Goal: Contribute content: Add original content to the website for others to see

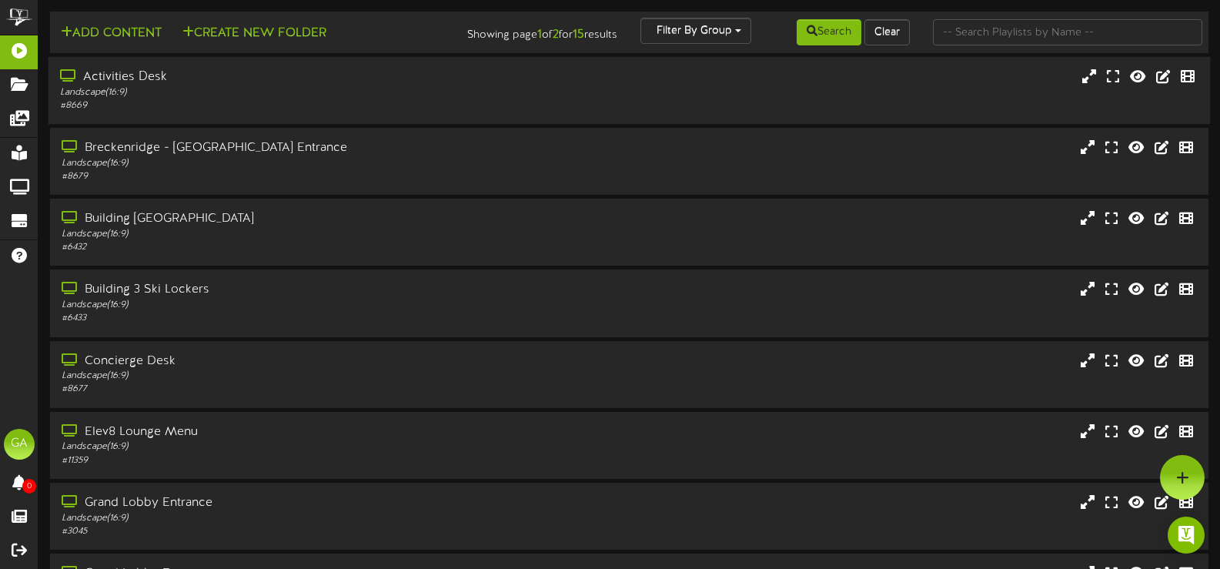
click at [260, 114] on div "Activities Desk Landscape ( 16:9 ) # 8669" at bounding box center [629, 90] width 1162 height 67
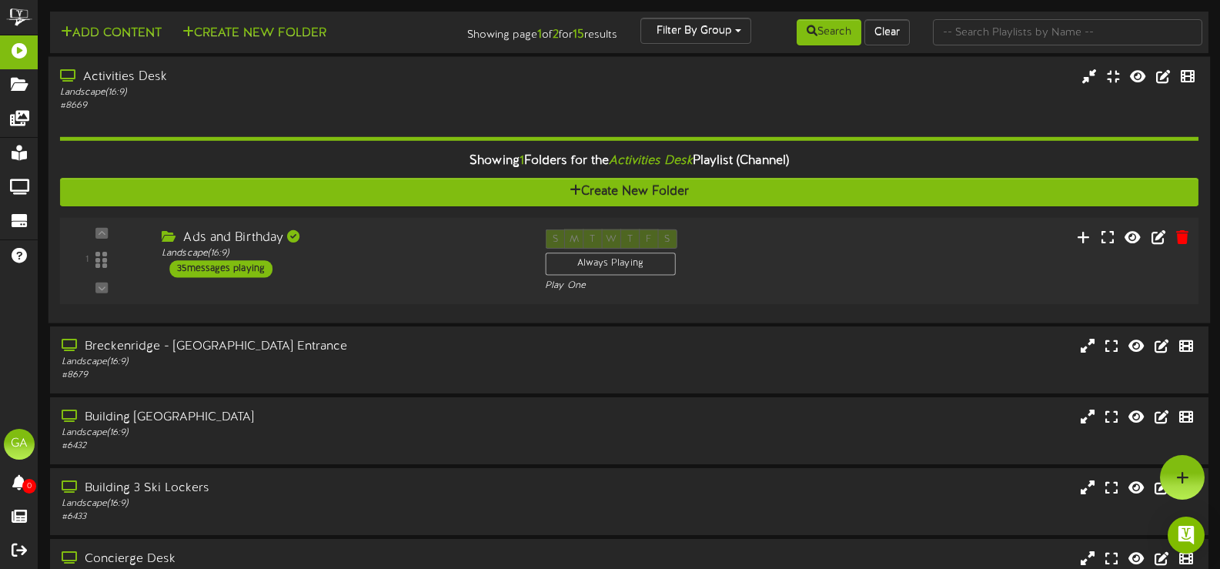
click at [340, 272] on div "Ads and Birthday Landscape ( 16:9 ) 35 messages playing" at bounding box center [341, 253] width 383 height 48
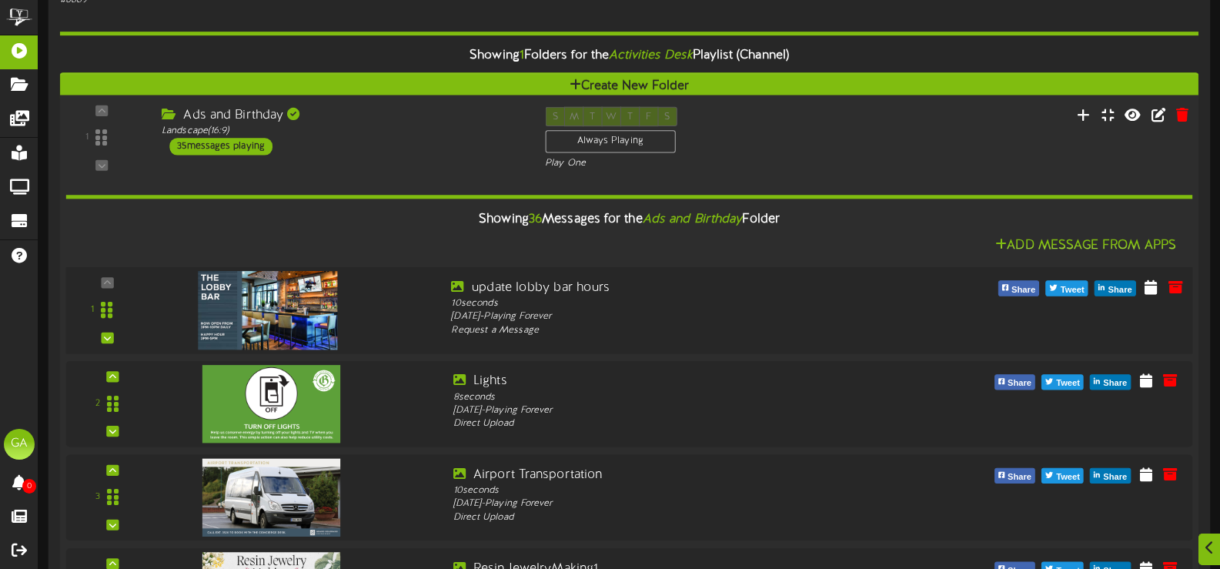
scroll to position [154, 0]
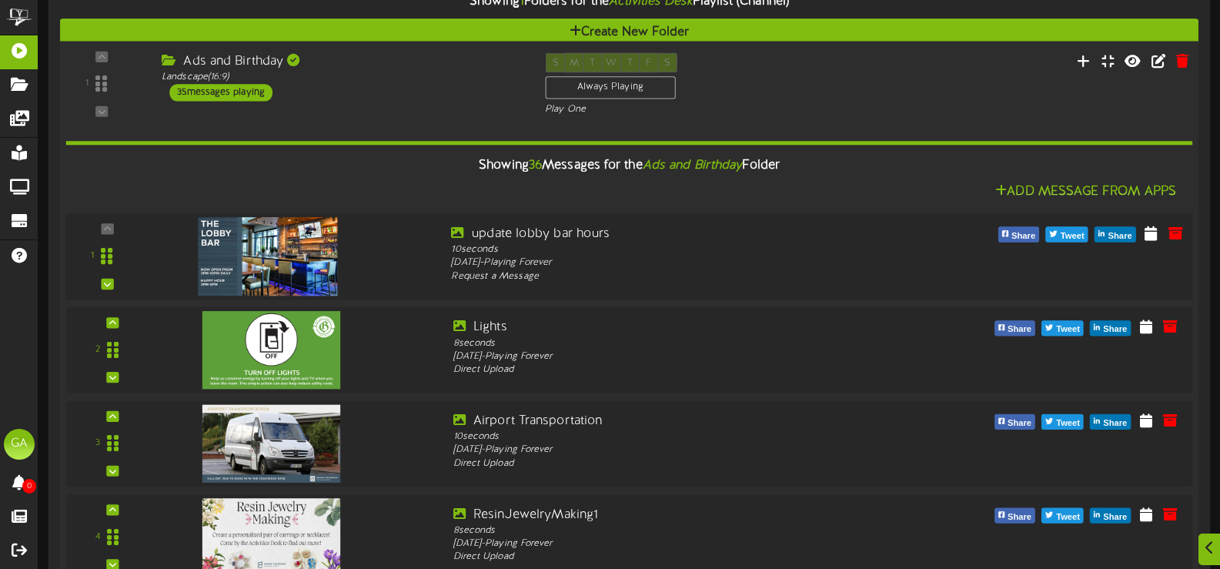
click at [259, 262] on img at bounding box center [268, 256] width 140 height 78
click at [1175, 235] on icon at bounding box center [1175, 232] width 17 height 17
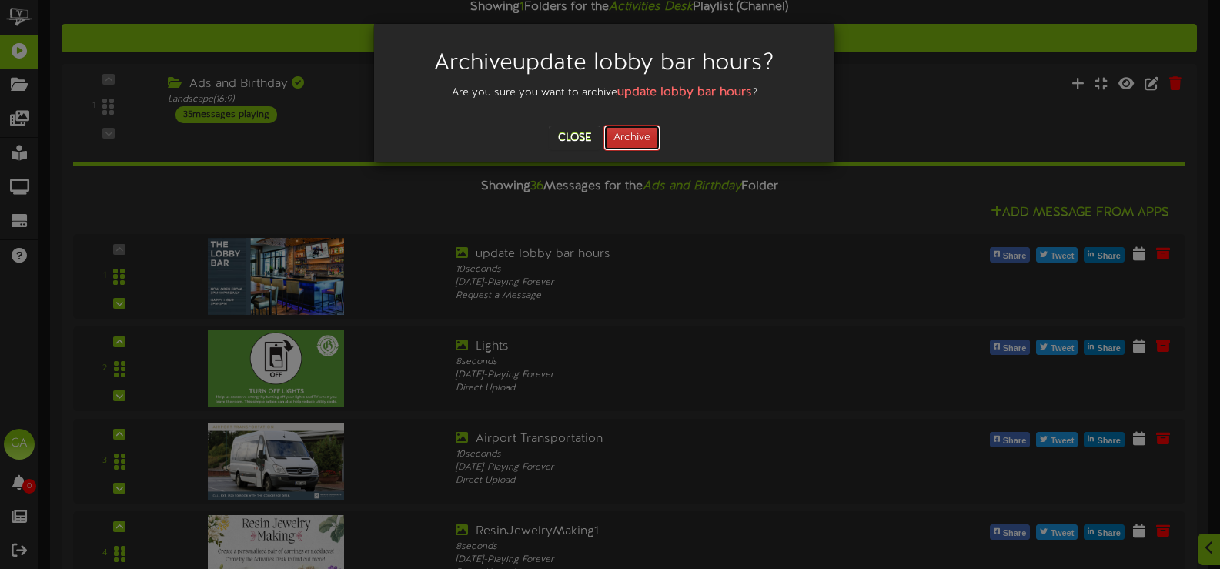
click at [643, 143] on button "Archive" at bounding box center [631, 138] width 57 height 26
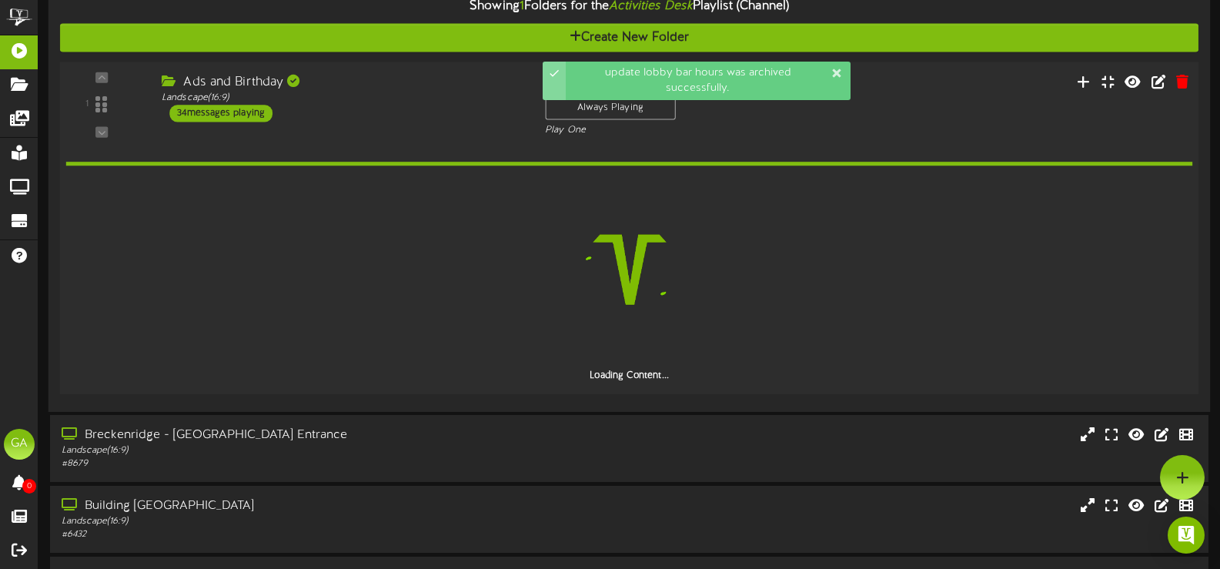
scroll to position [0, 0]
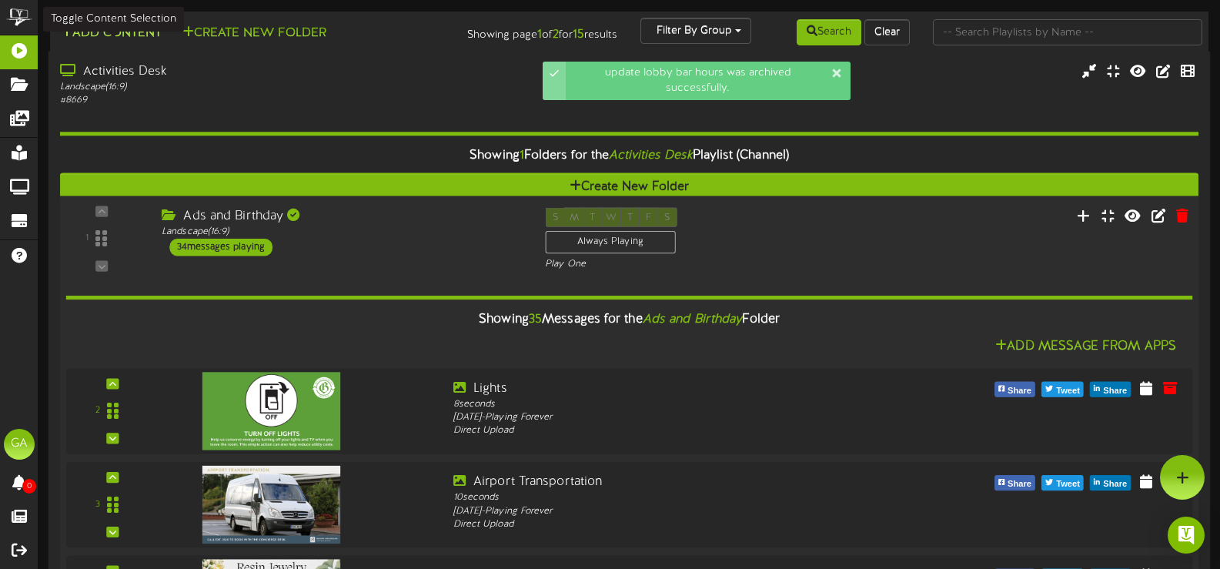
click at [127, 32] on button "Add Content" at bounding box center [111, 33] width 110 height 19
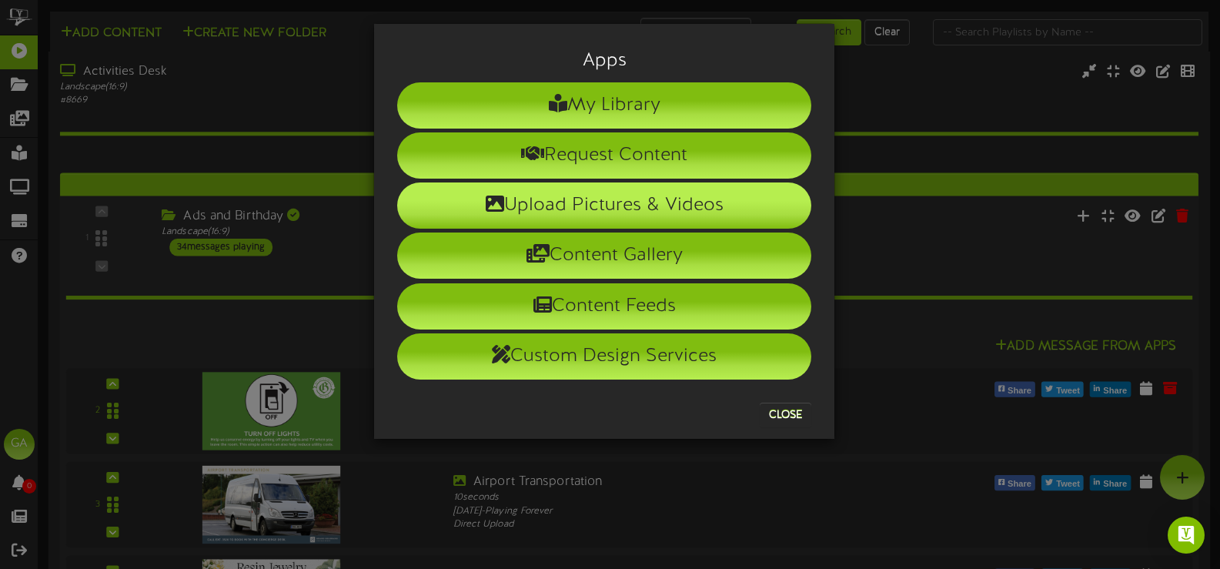
click at [632, 213] on li "Upload Pictures & Videos" at bounding box center [604, 205] width 414 height 46
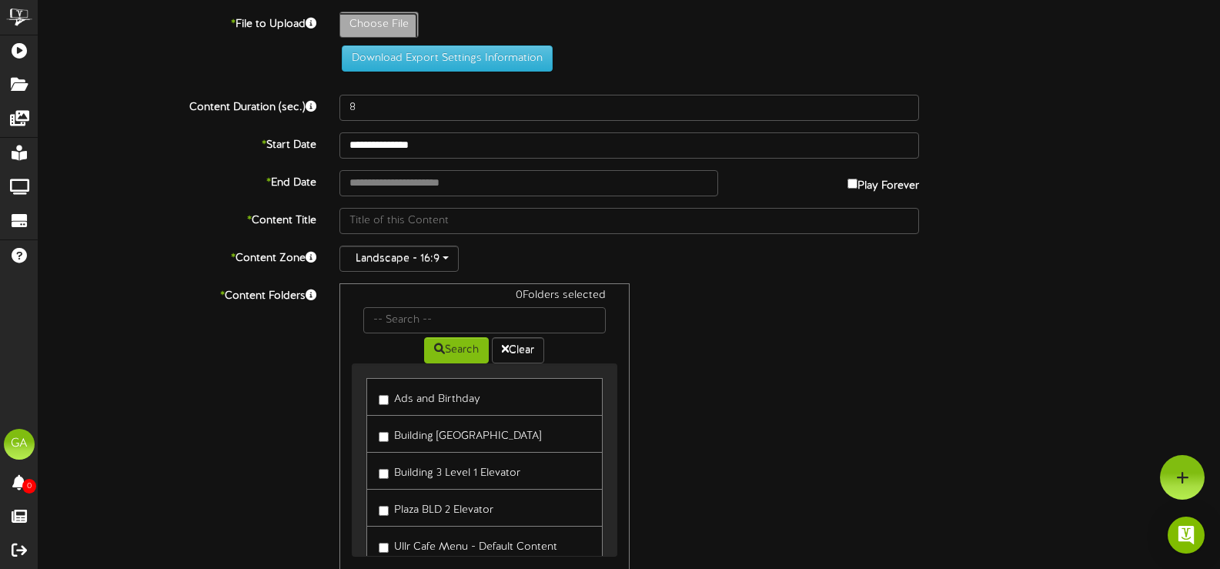
type input "**********"
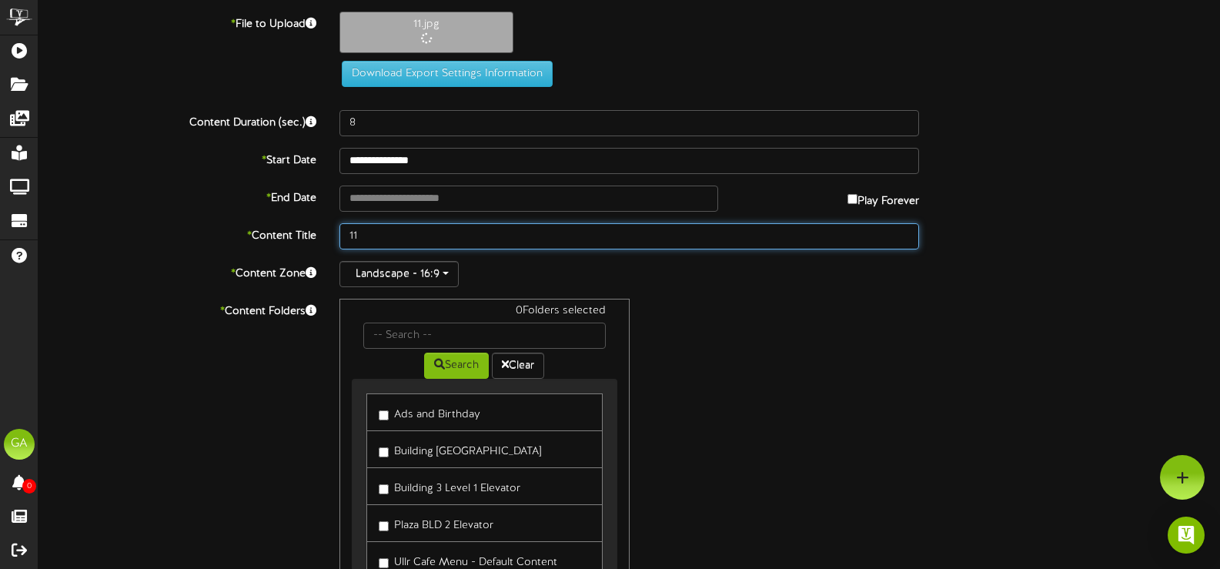
click at [375, 240] on div "**********" at bounding box center [628, 336] width 1181 height 649
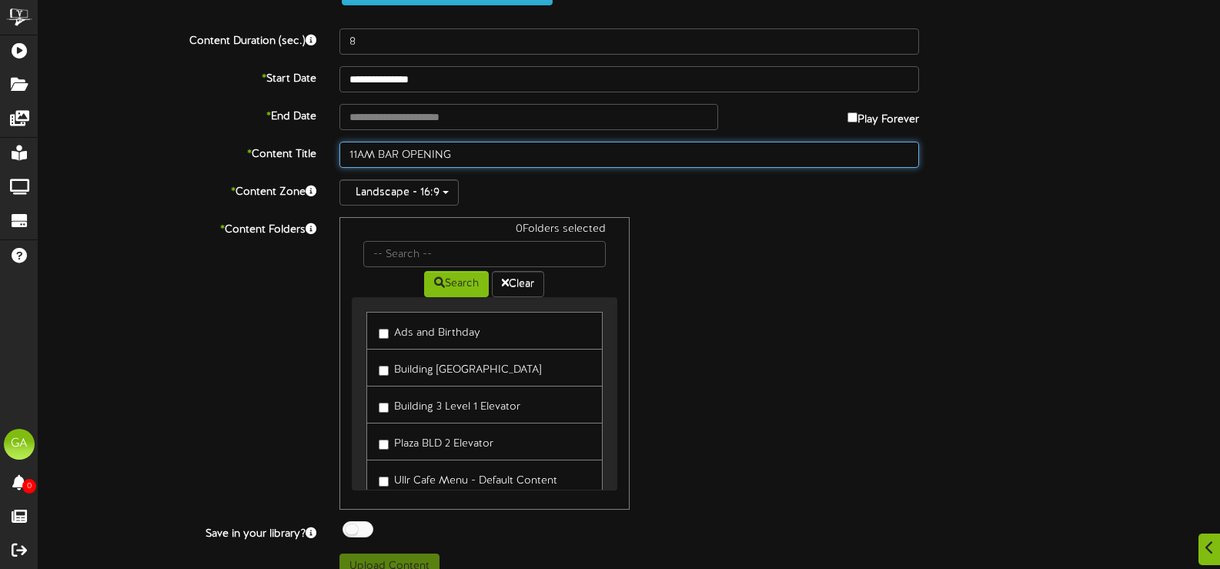
scroll to position [154, 0]
type input "11AM BAR OPENING"
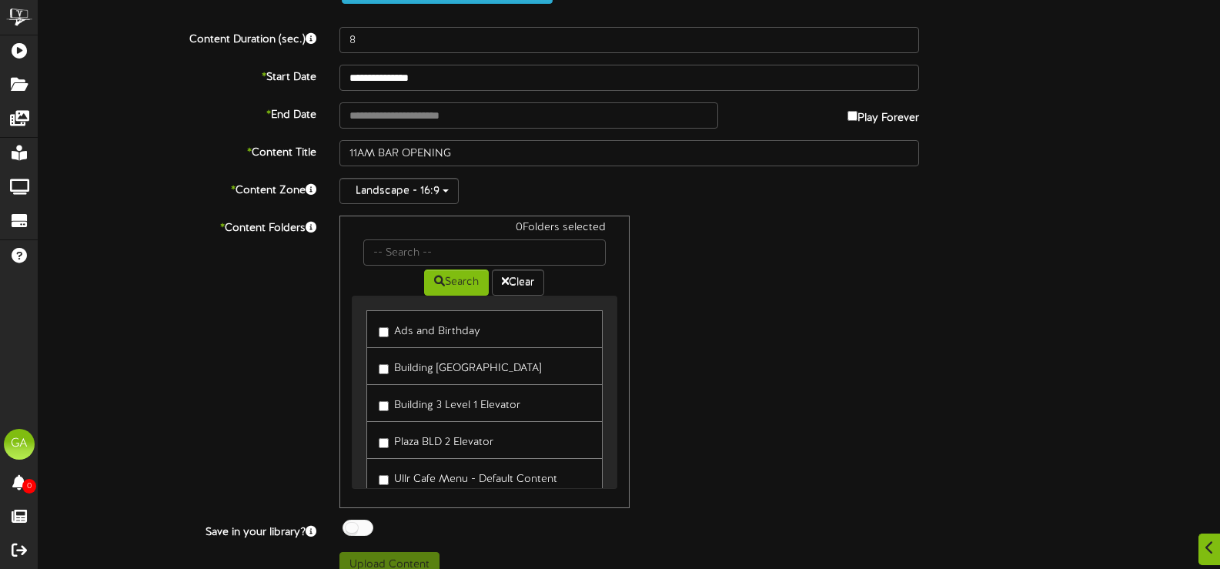
click at [448, 323] on label "Ads and Birthday" at bounding box center [430, 329] width 102 height 21
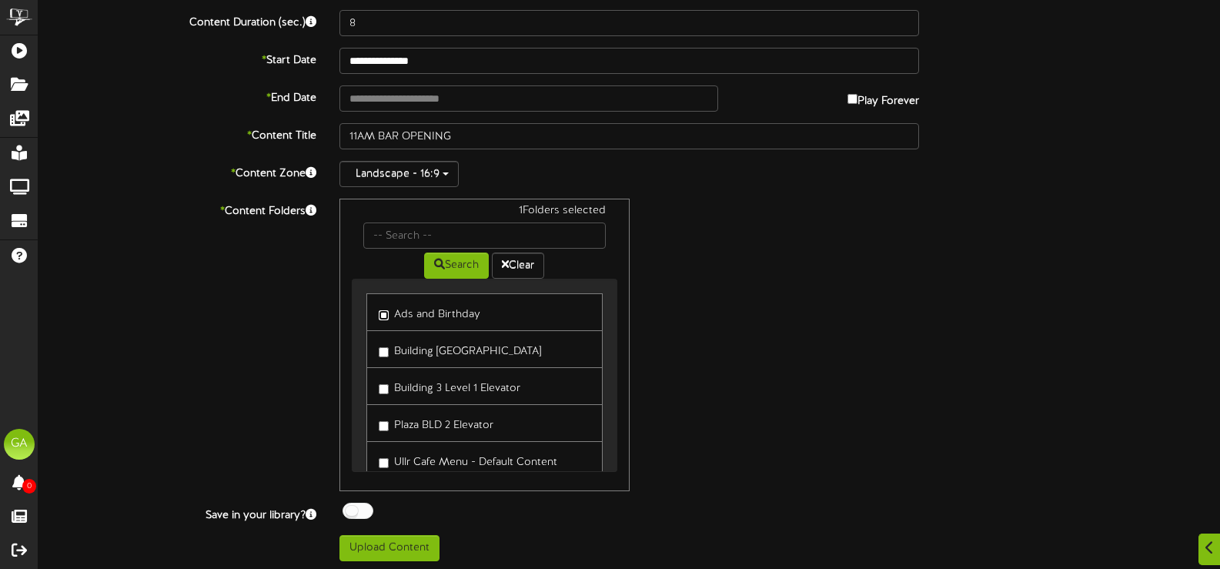
scroll to position [175, 0]
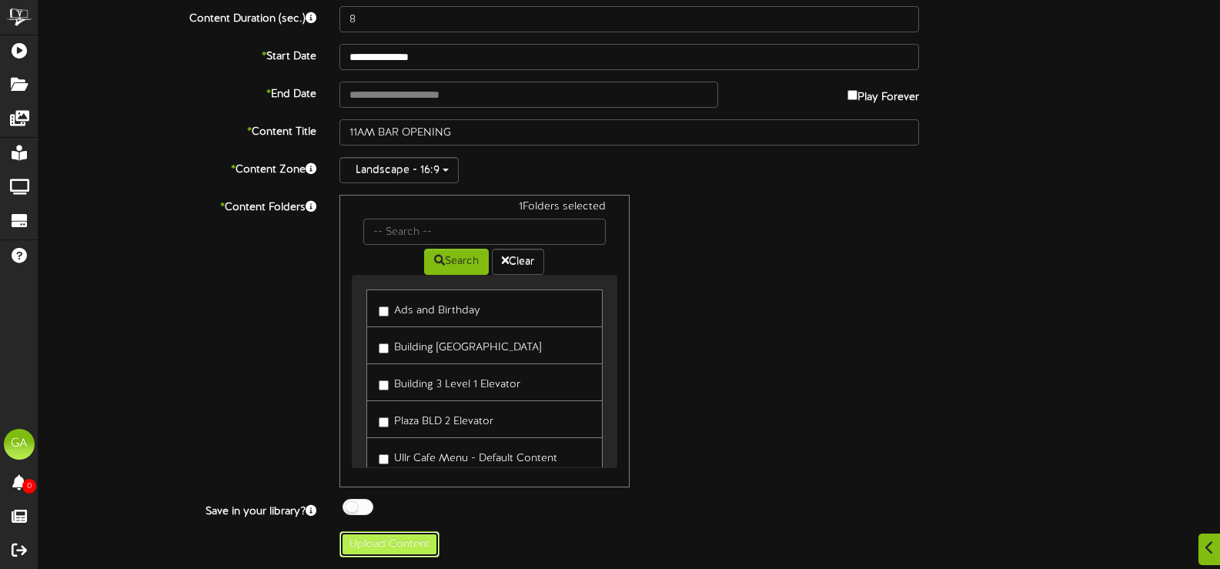
click at [384, 546] on button "Upload Content" at bounding box center [389, 544] width 100 height 26
type input "**********"
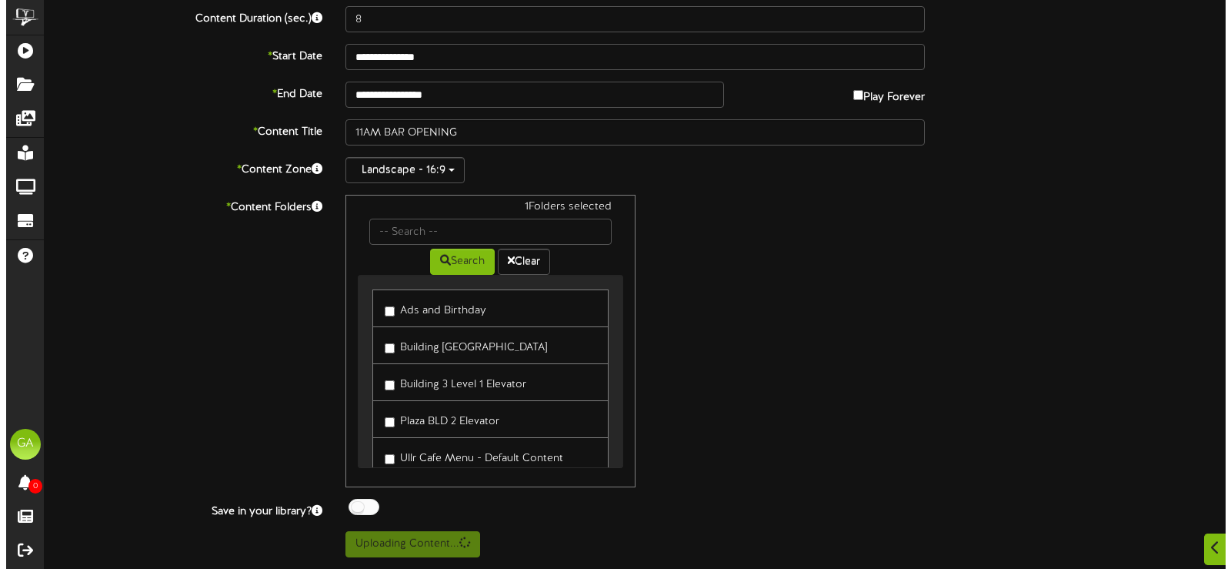
scroll to position [0, 0]
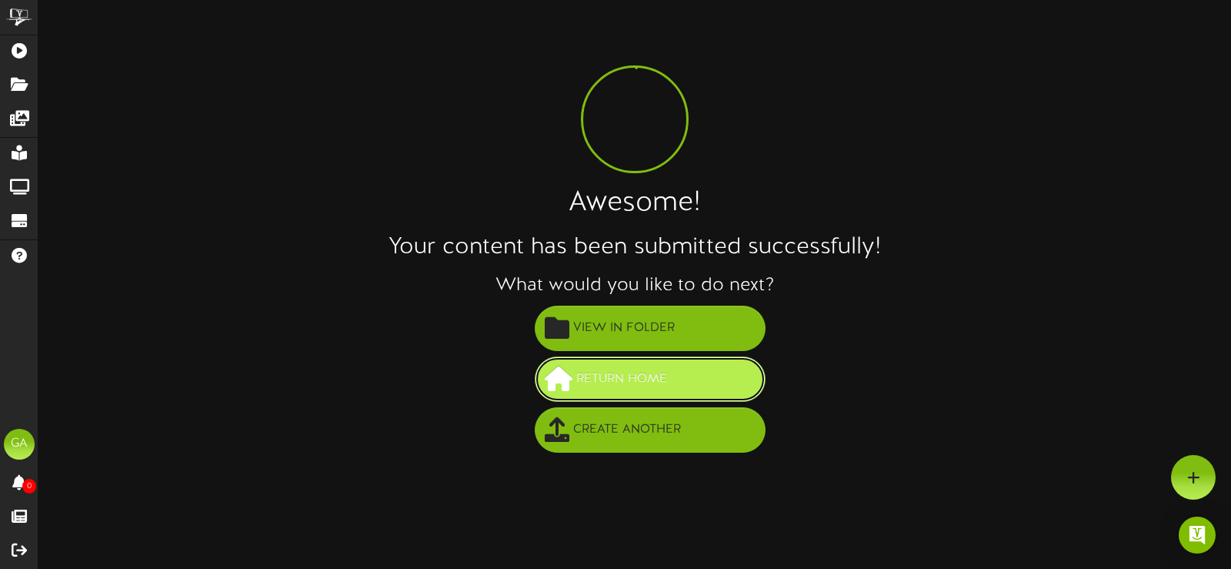
click at [693, 382] on button "Return Home" at bounding box center [650, 378] width 231 height 45
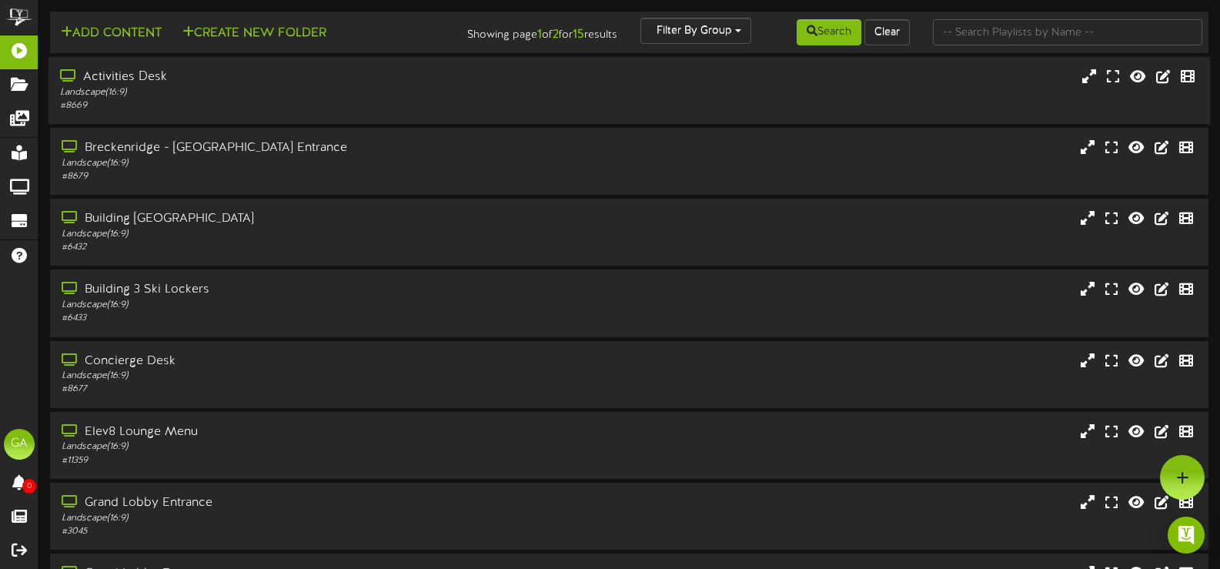
click at [353, 104] on div "# 8669" at bounding box center [290, 105] width 461 height 13
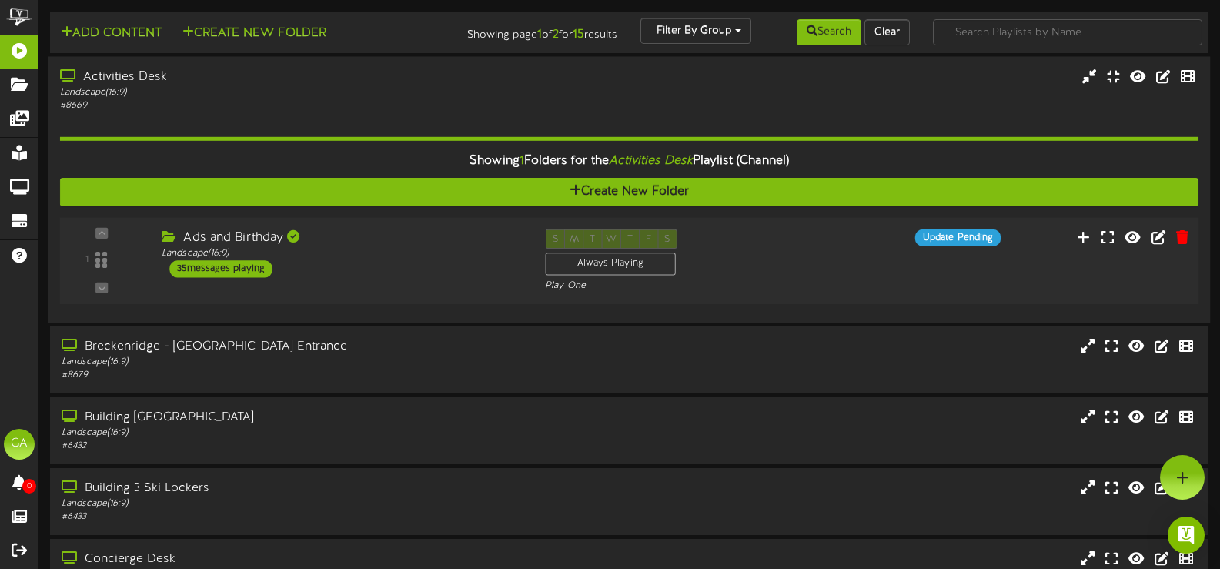
click at [385, 274] on div "Ads and Birthday Landscape ( 16:9 ) 35 messages playing" at bounding box center [341, 253] width 383 height 48
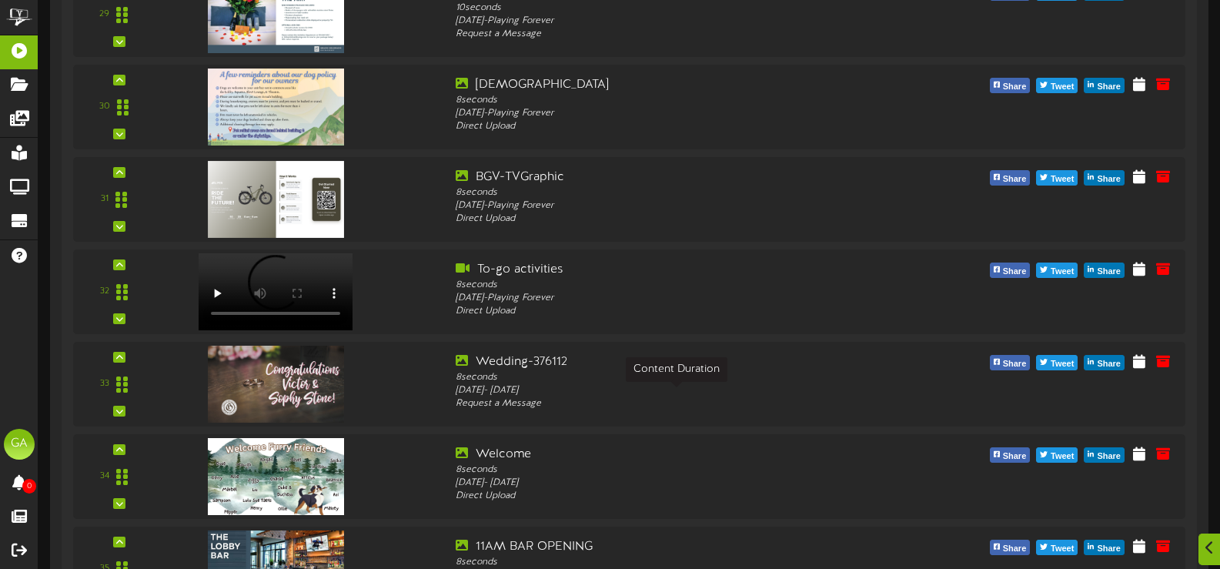
scroll to position [3232, 0]
